Goal: Task Accomplishment & Management: Manage account settings

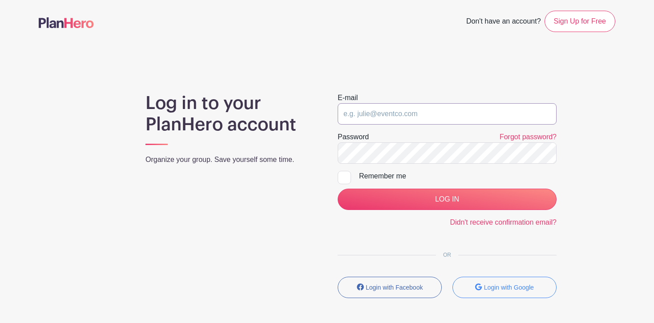
click at [386, 112] on input "email" at bounding box center [446, 113] width 219 height 21
type input "[PERSON_NAME][EMAIL_ADDRESS][DOMAIN_NAME]"
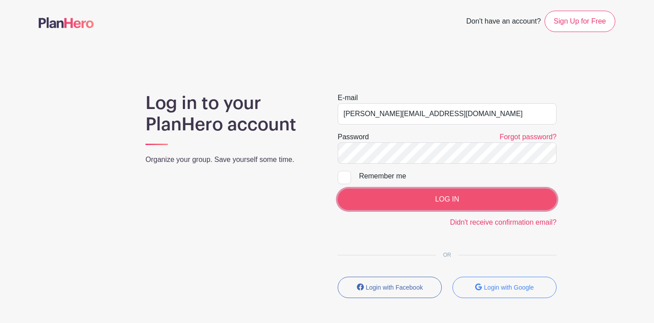
click at [410, 195] on input "LOG IN" at bounding box center [446, 199] width 219 height 21
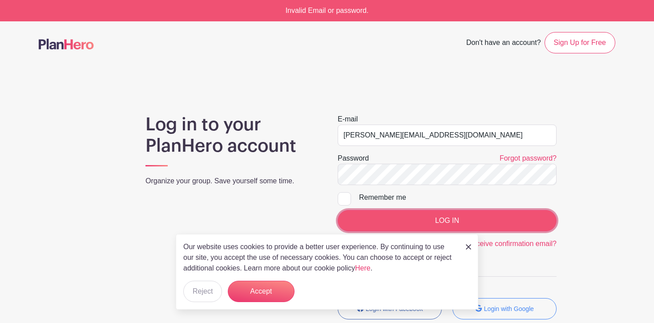
click at [447, 221] on input "LOG IN" at bounding box center [446, 220] width 219 height 21
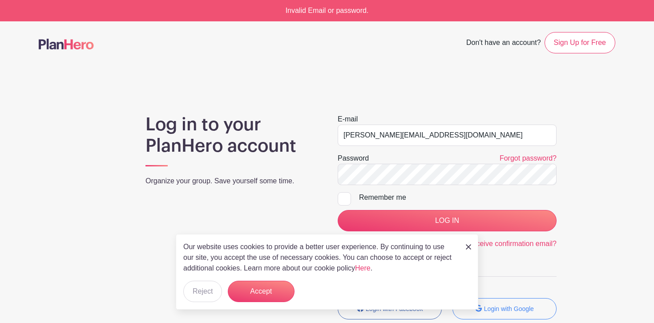
click at [575, 279] on div "Log in to your PlanHero account Organize your group. Save yourself some time. E…" at bounding box center [327, 220] width 576 height 213
click at [512, 314] on button "Login with Google" at bounding box center [504, 308] width 104 height 21
